Goal: Transaction & Acquisition: Book appointment/travel/reservation

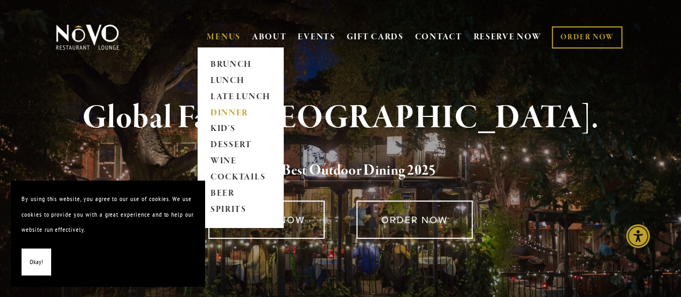
click at [230, 114] on link "DINNER" at bounding box center [240, 113] width 67 height 16
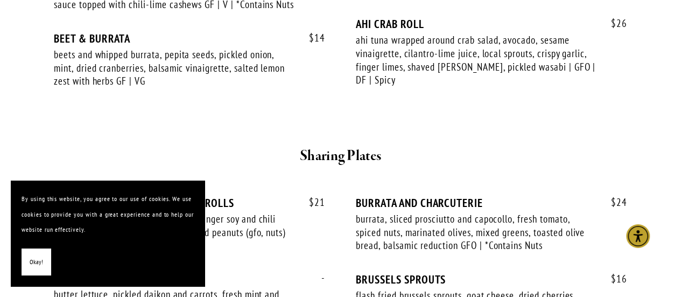
scroll to position [636, 0]
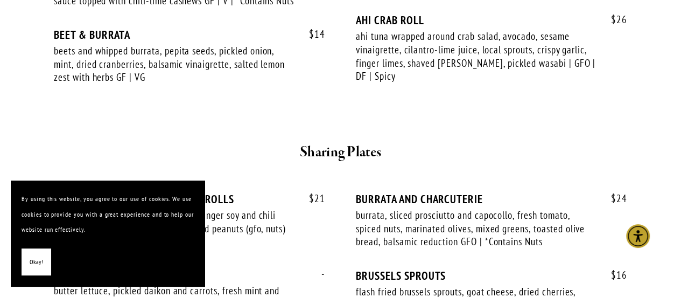
click at [32, 258] on span "Okay!" at bounding box center [36, 262] width 13 height 16
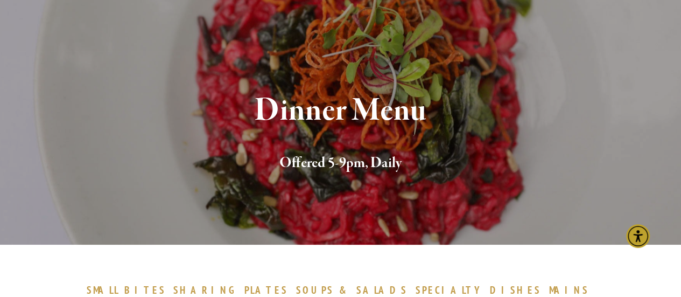
scroll to position [0, 0]
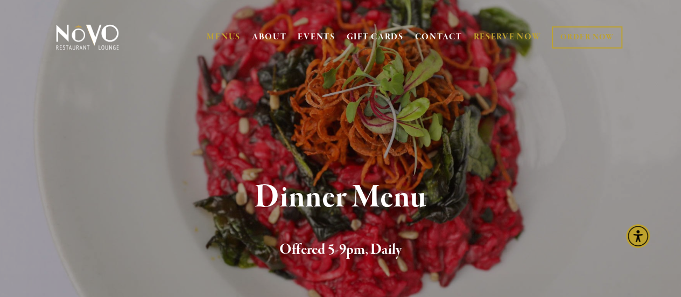
click at [511, 37] on link "RESERVE NOW" at bounding box center [507, 37] width 68 height 20
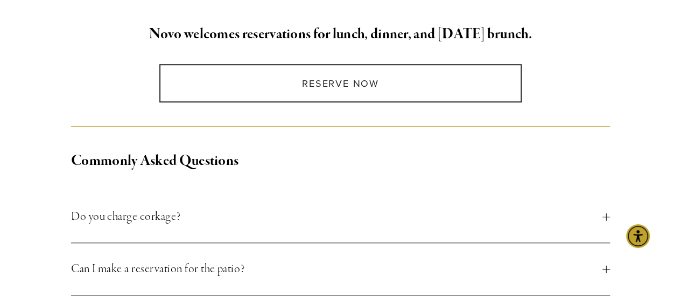
scroll to position [300, 0]
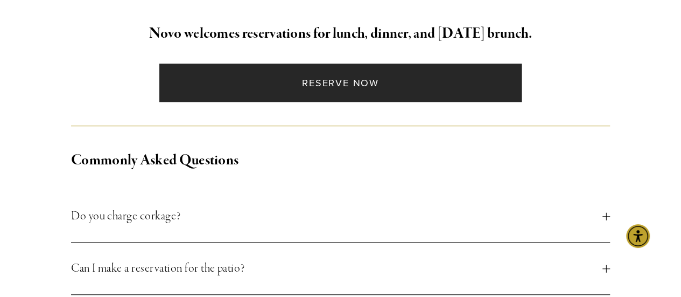
click at [349, 84] on link "Reserve Now" at bounding box center [340, 83] width 362 height 38
